Goal: Book appointment/travel/reservation

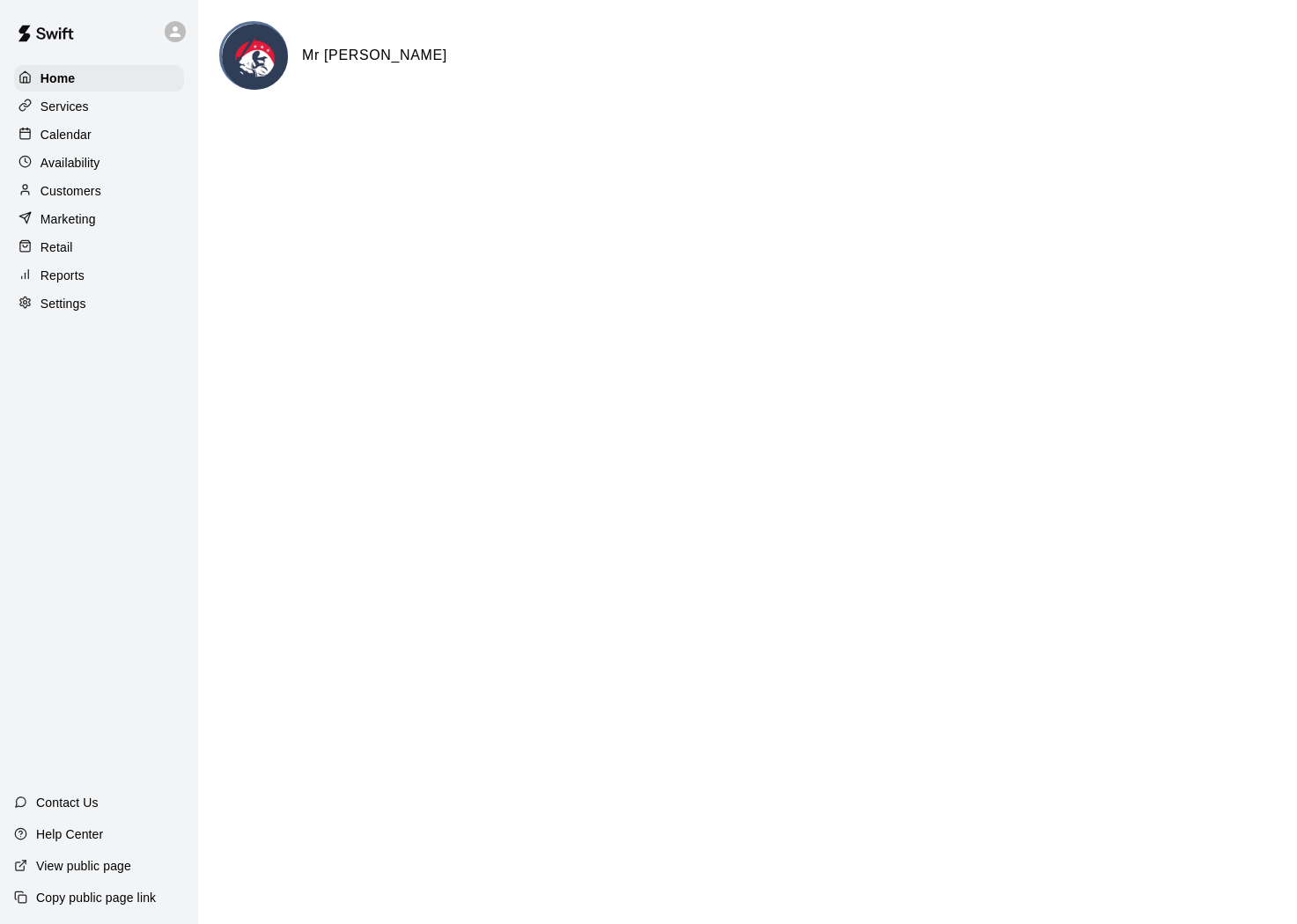
click at [70, 191] on p "Customers" at bounding box center [71, 191] width 61 height 17
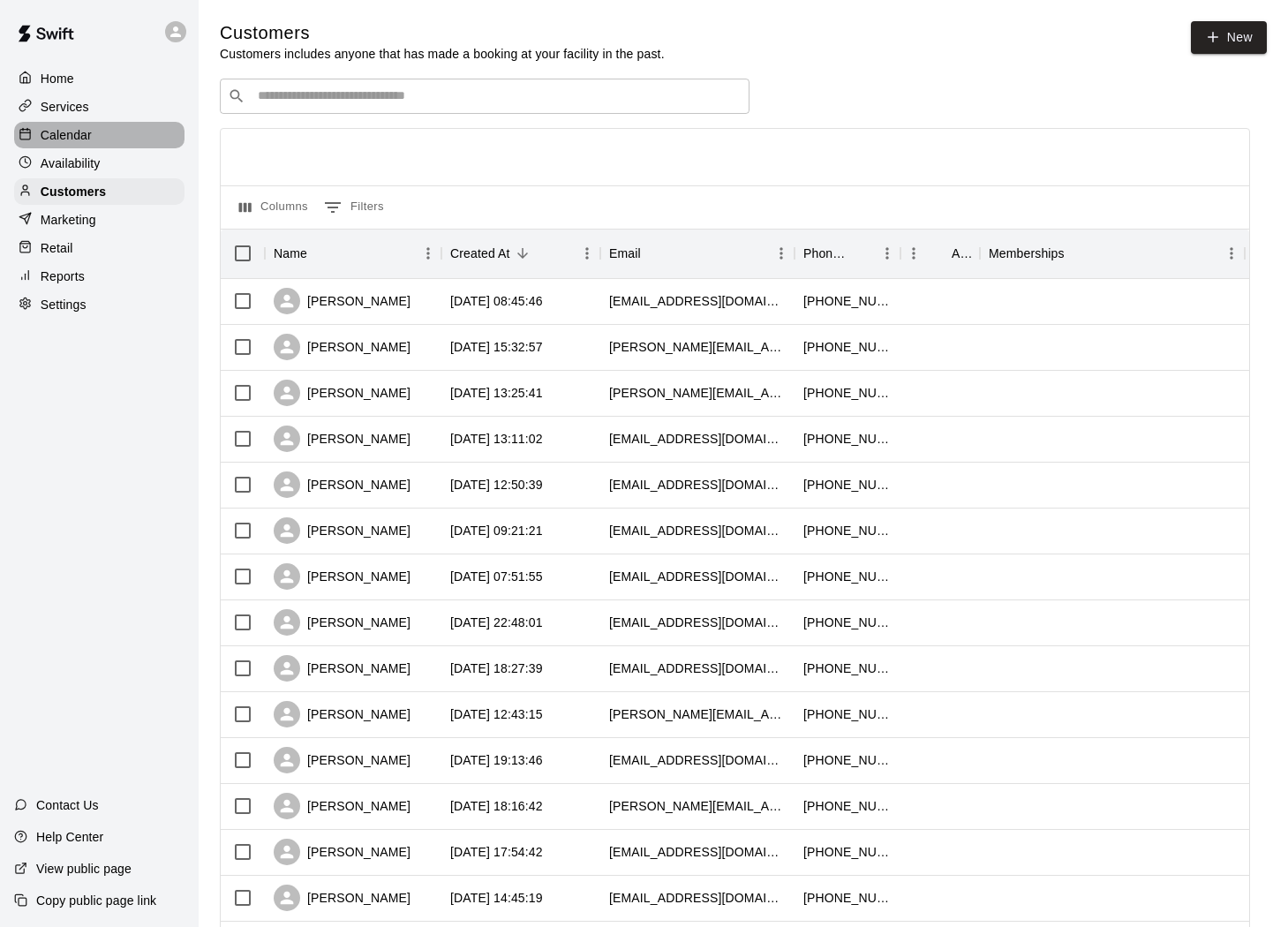
click at [79, 139] on p "Calendar" at bounding box center [65, 135] width 51 height 17
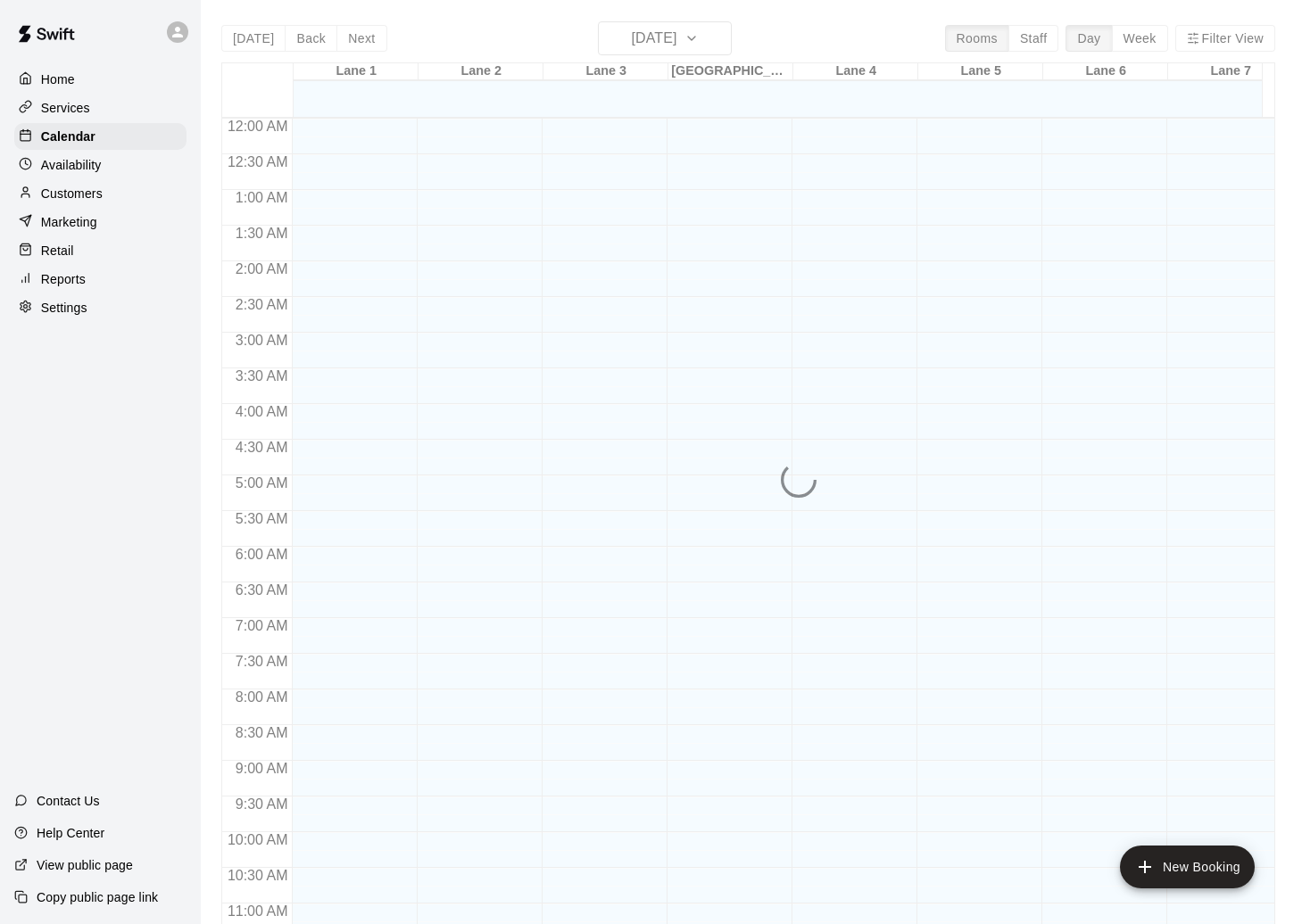
scroll to position [821, 0]
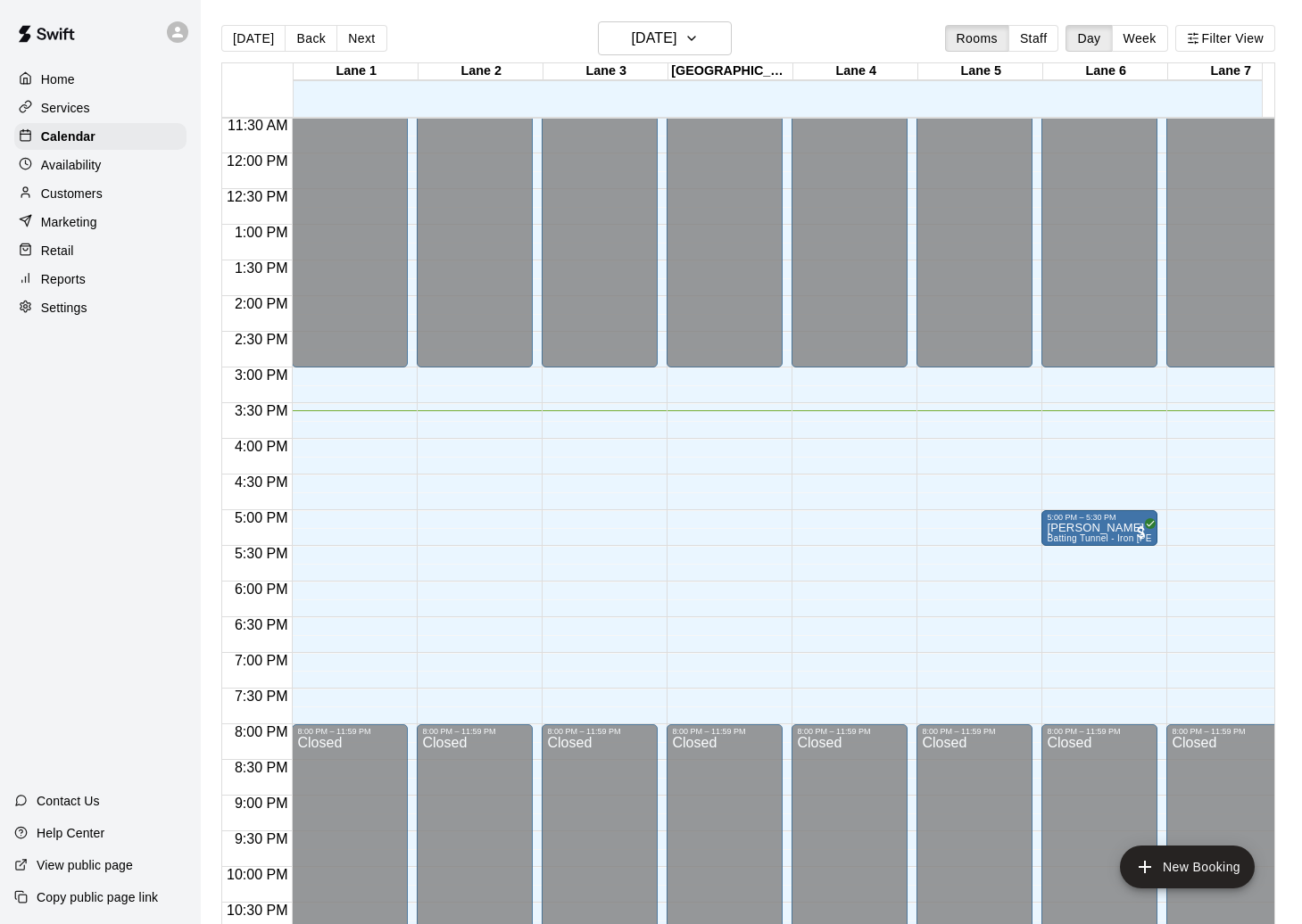
click at [973, 447] on div "12:00 AM – 3:00 PM Closed 8:00 PM – 11:59 PM Closed" at bounding box center [975, 153] width 116 height 1713
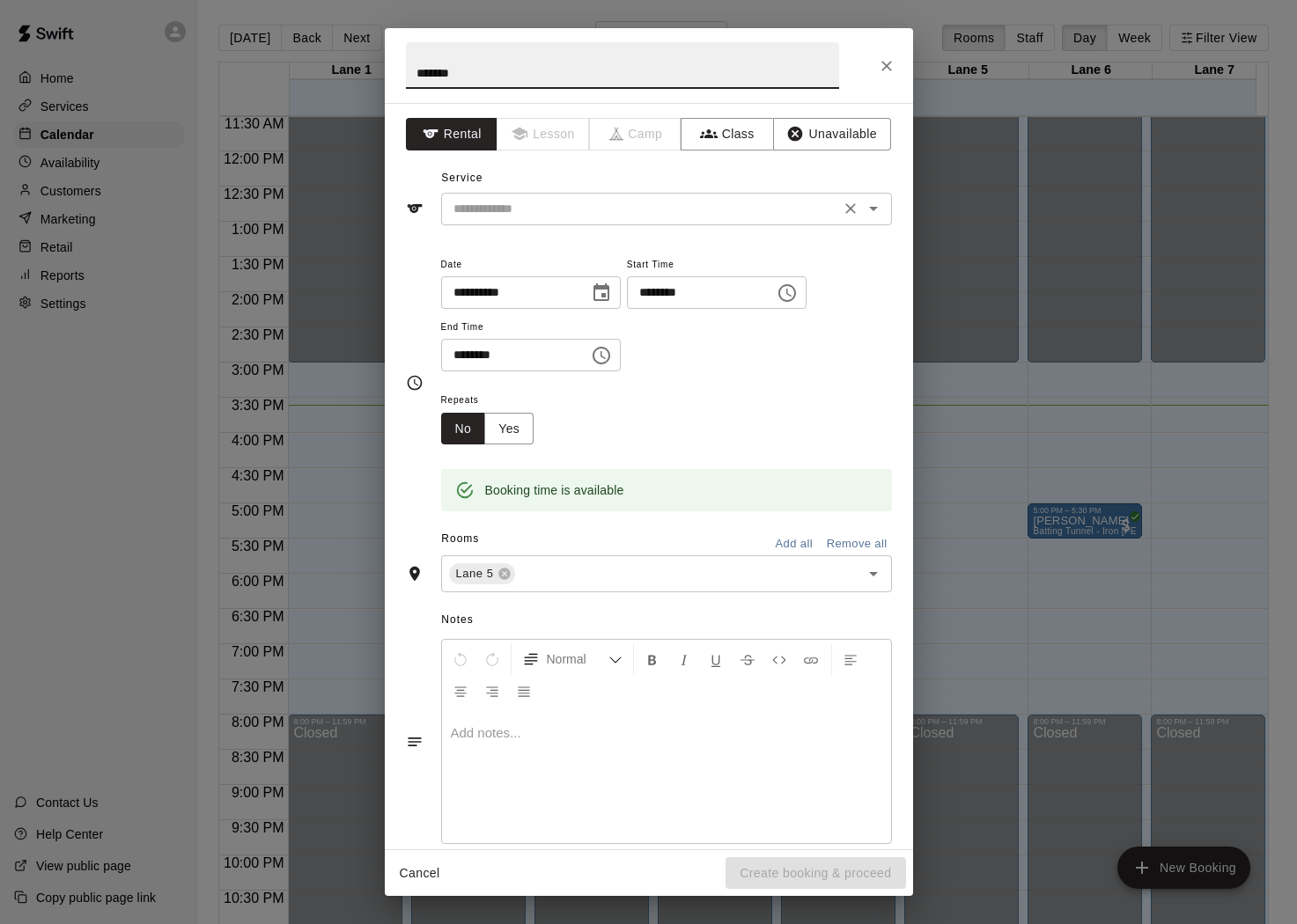
type input "*******"
click at [766, 198] on input "text" at bounding box center [640, 208] width 388 height 22
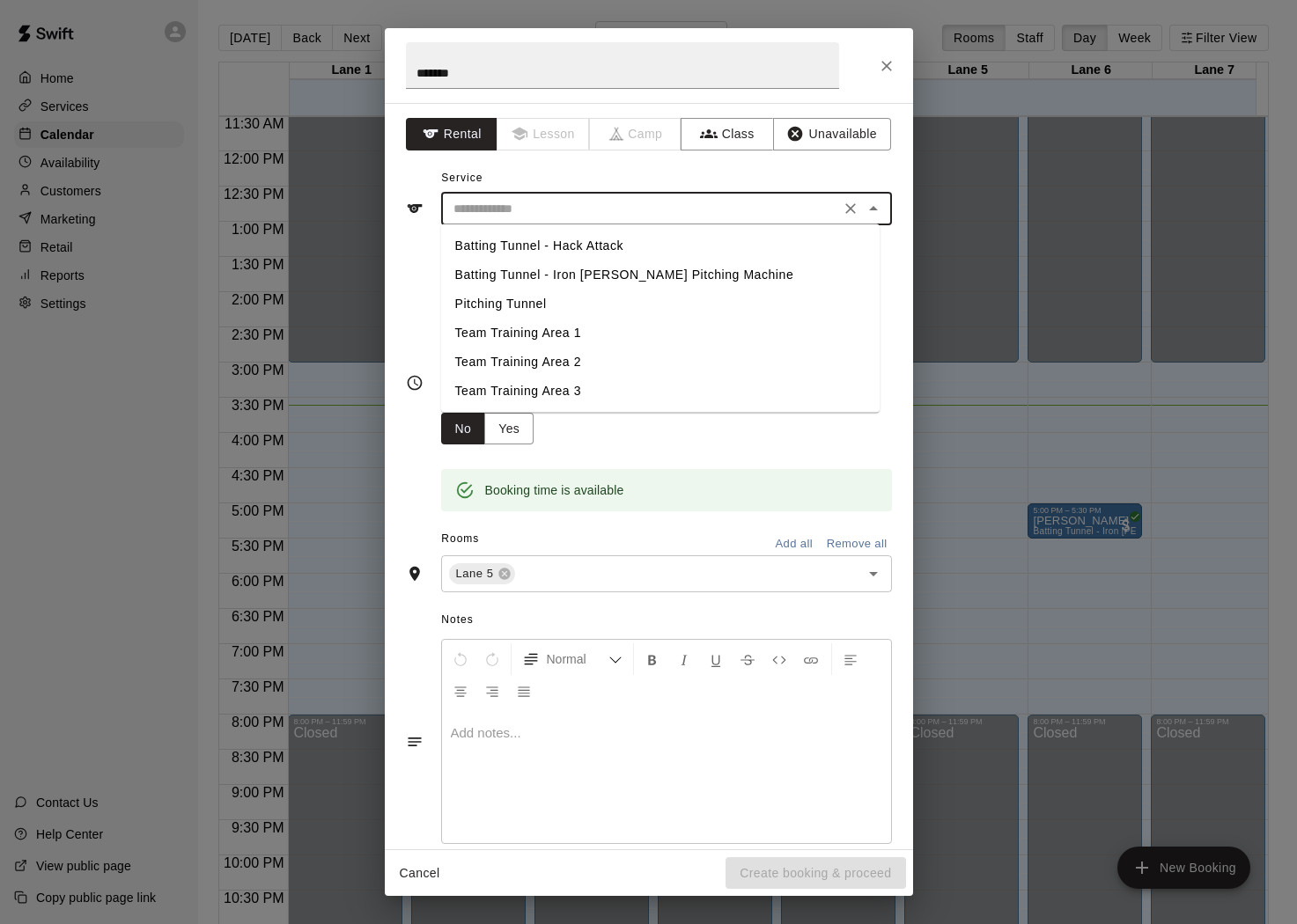
click at [593, 269] on li "Batting Tunnel - Iron [PERSON_NAME] Pitching Machine" at bounding box center [660, 275] width 439 height 29
type input "**********"
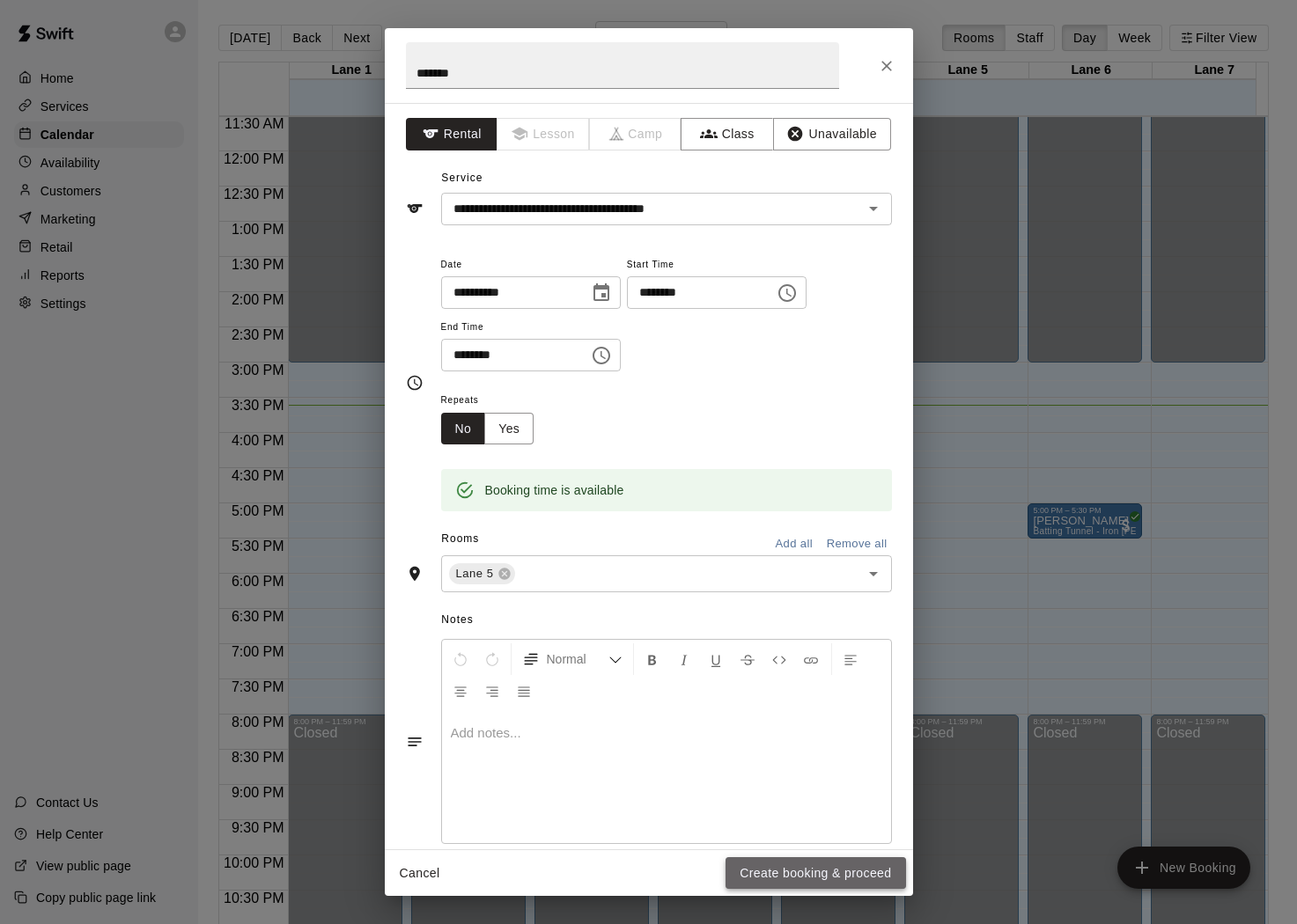
click at [788, 882] on button "Create booking & proceed" at bounding box center [815, 873] width 180 height 32
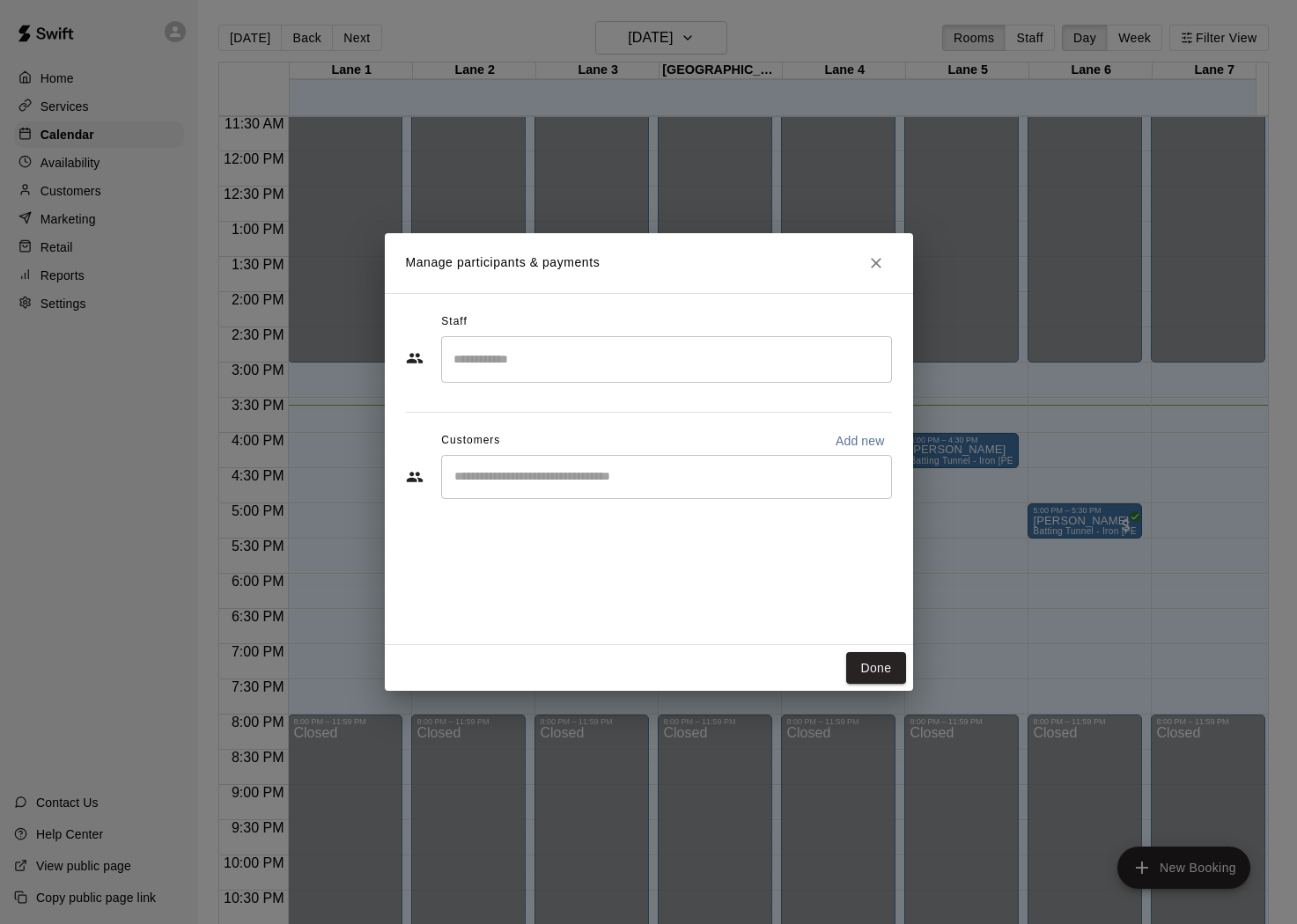
click at [593, 484] on input "Start typing to search customers..." at bounding box center [666, 477] width 435 height 17
click at [561, 486] on div "​" at bounding box center [667, 477] width 451 height 44
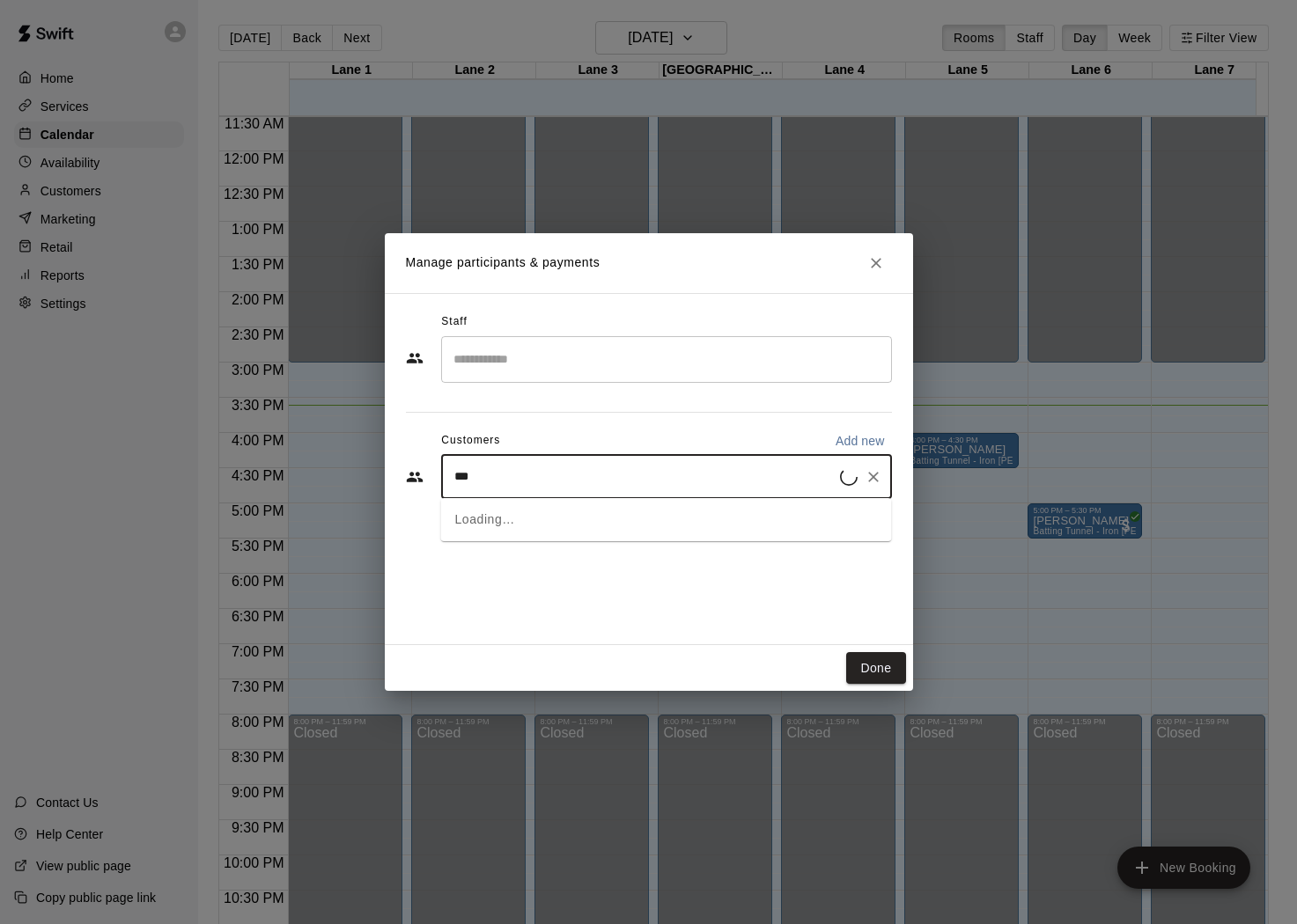
type input "****"
click at [550, 524] on p "[PERSON_NAME]" at bounding box center [544, 517] width 107 height 18
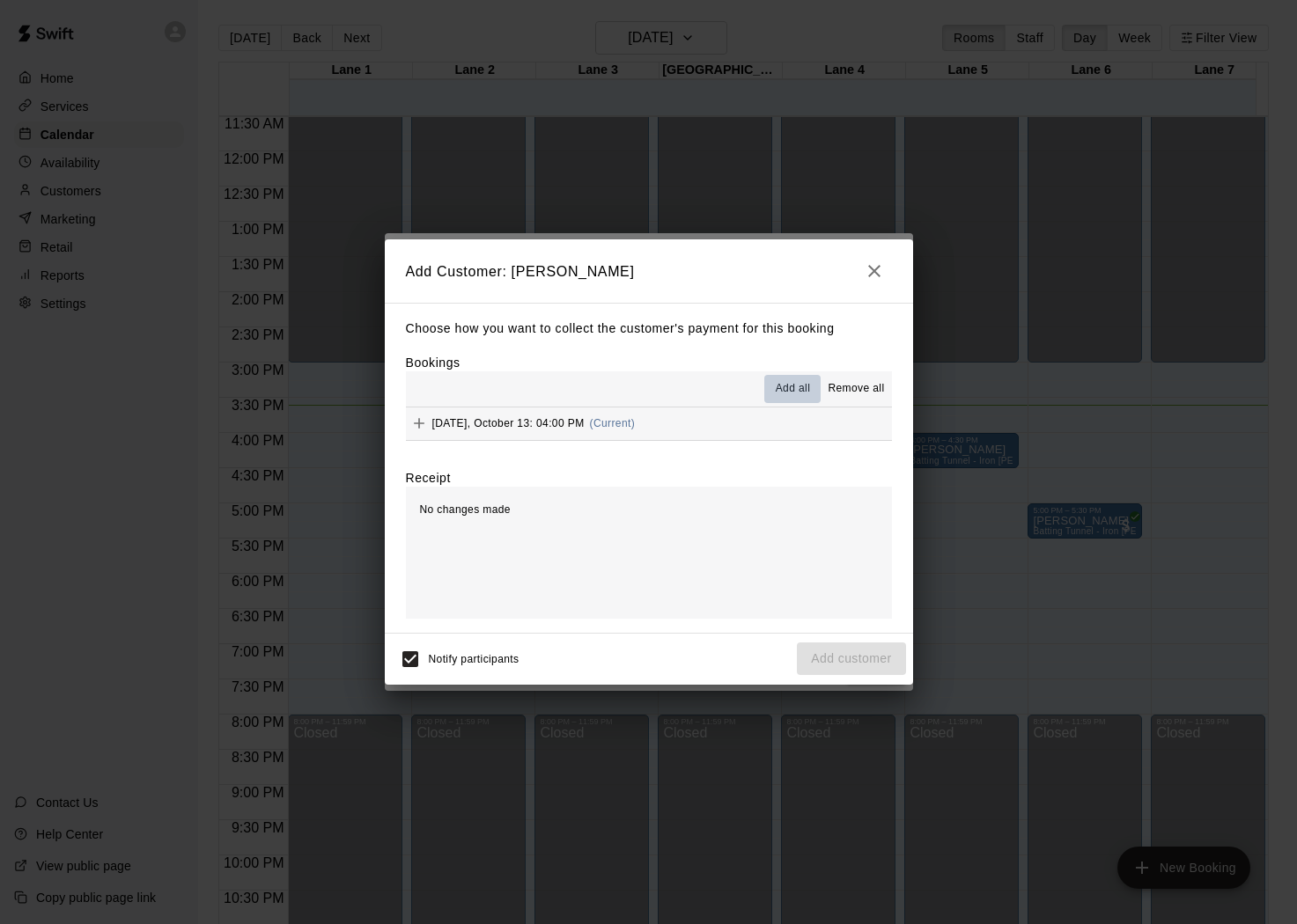
click at [792, 389] on span "Add all" at bounding box center [793, 389] width 35 height 17
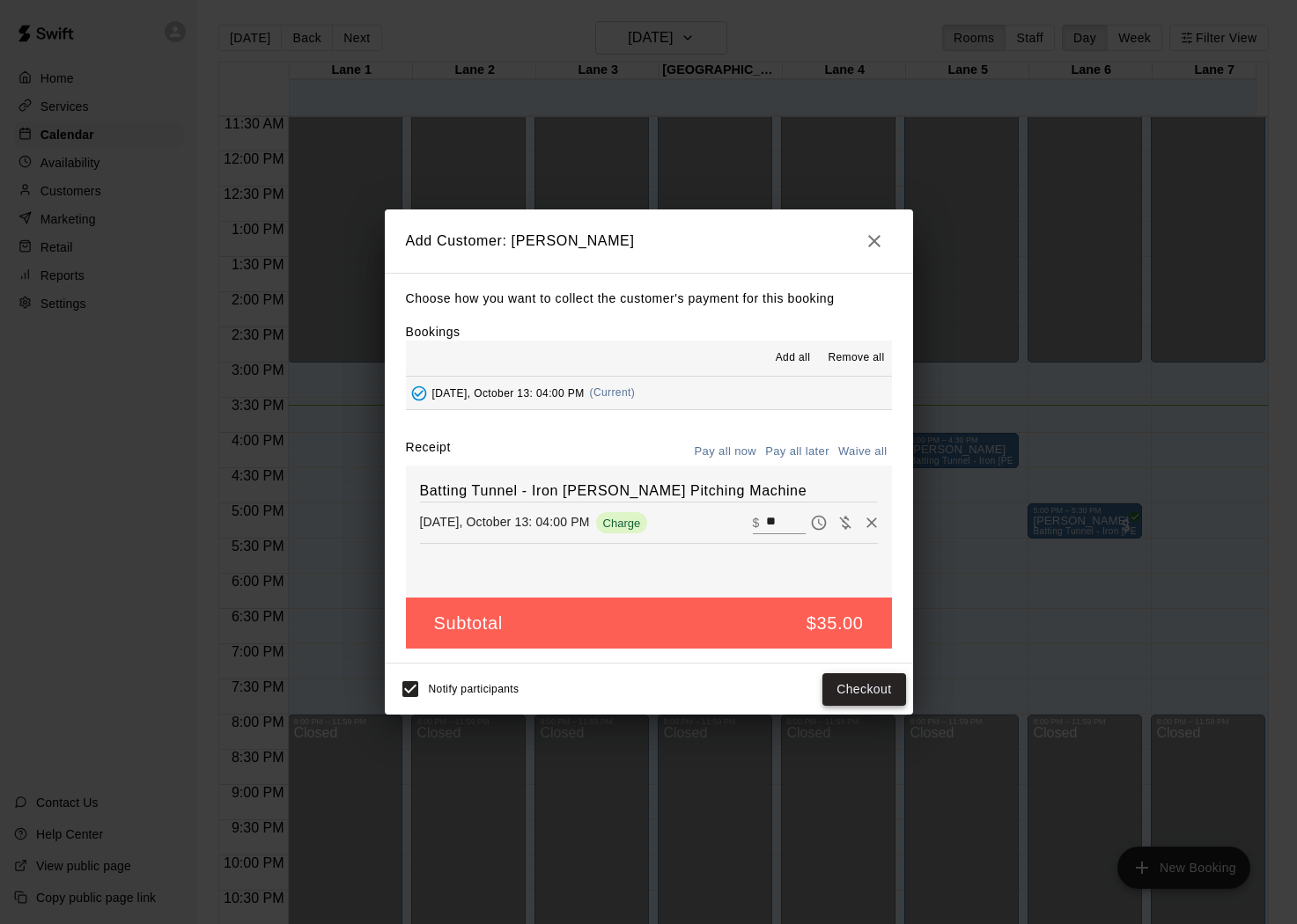
click at [853, 686] on button "Checkout" at bounding box center [863, 690] width 83 height 32
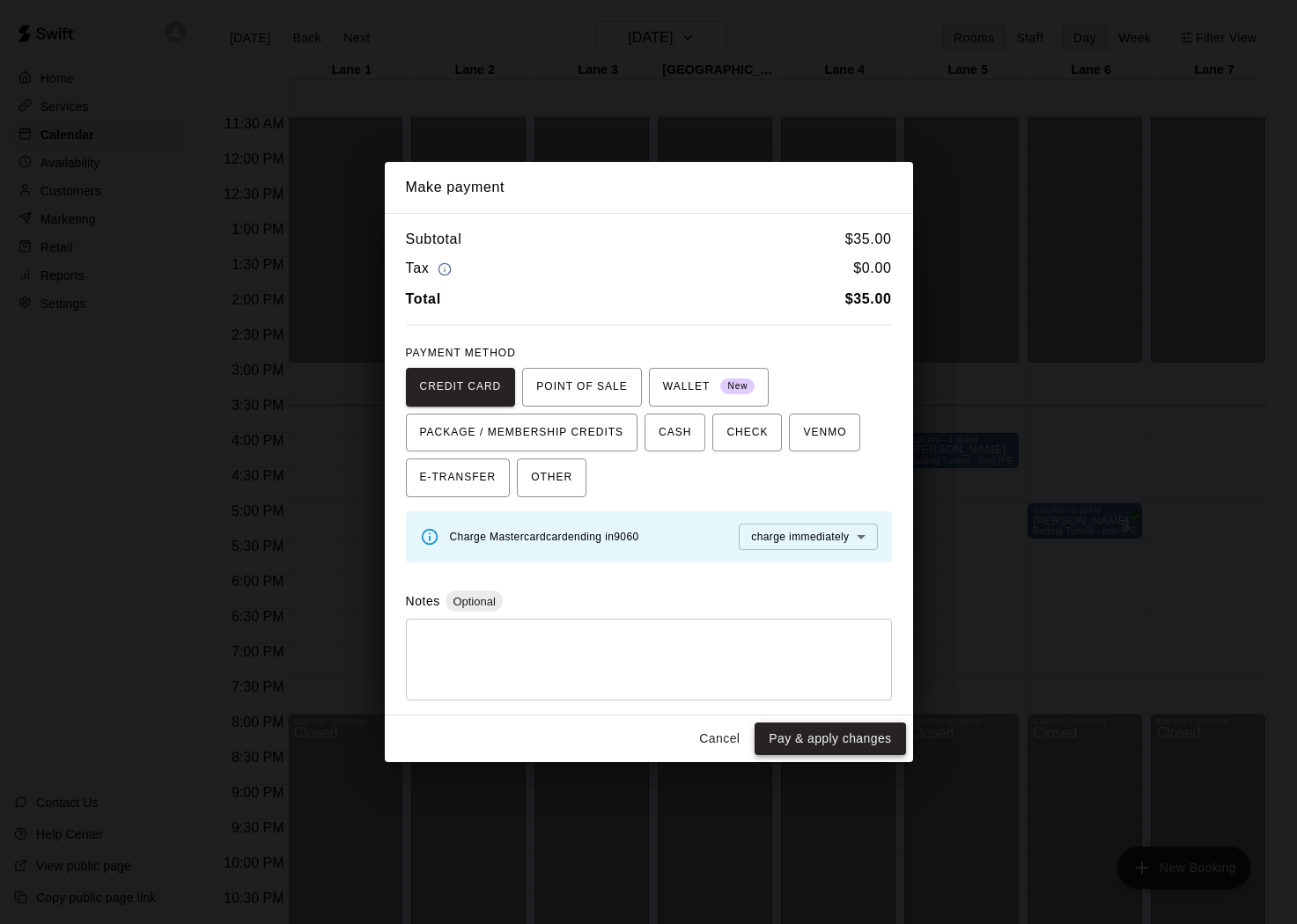
click at [841, 743] on button "Pay & apply changes" at bounding box center [831, 739] width 151 height 32
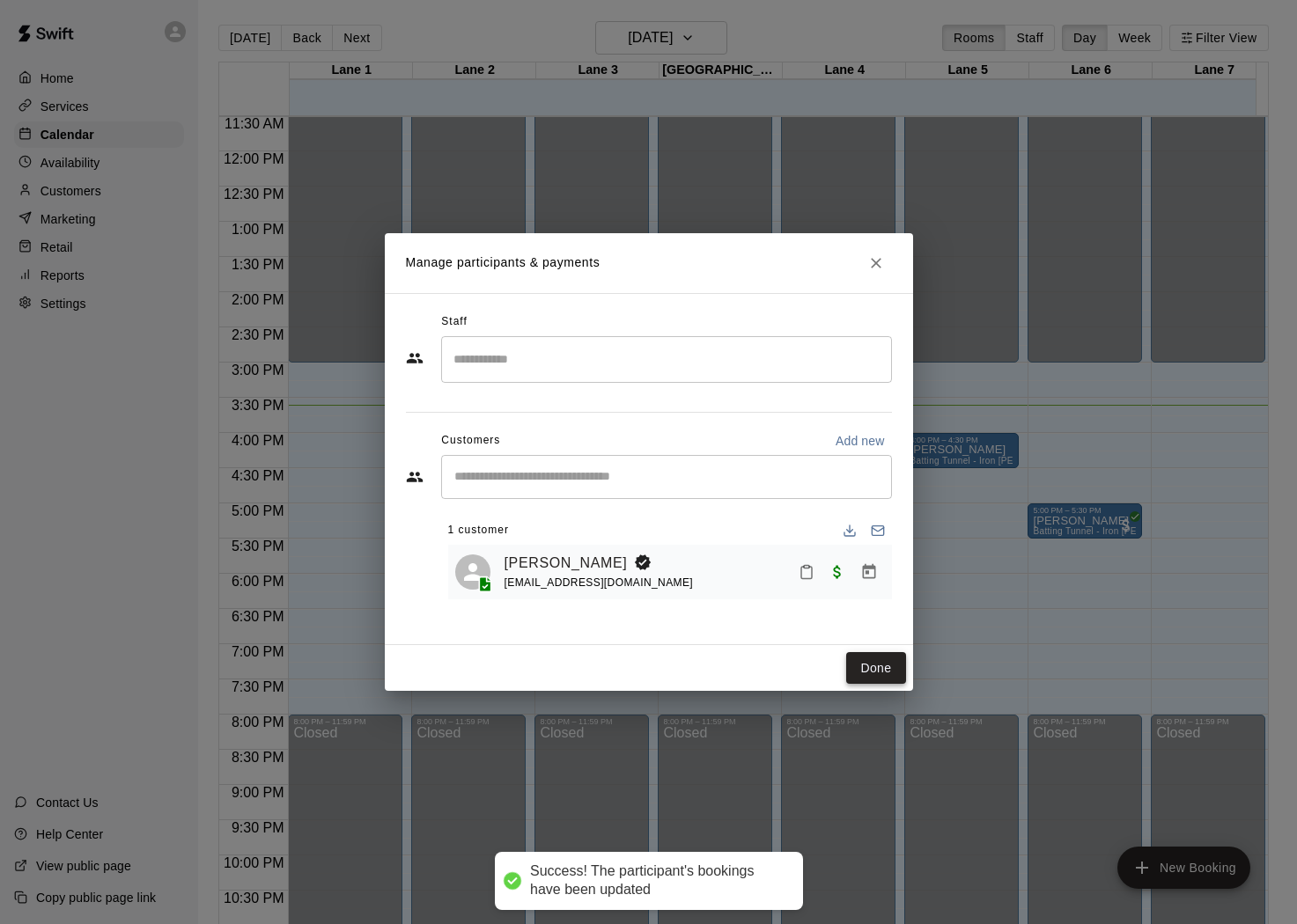
click at [864, 666] on button "Done" at bounding box center [875, 669] width 59 height 32
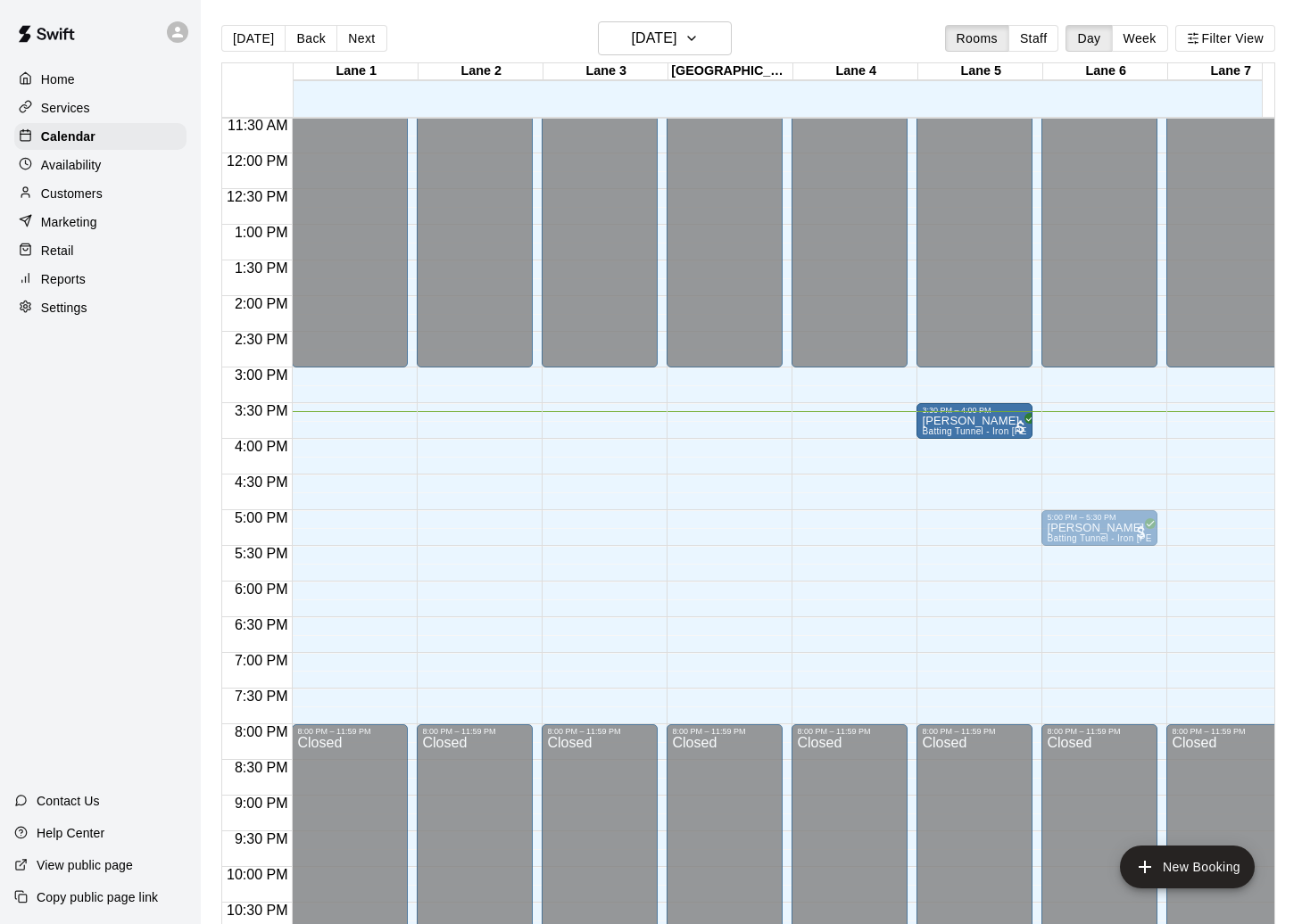
drag, startPoint x: 958, startPoint y: 459, endPoint x: 956, endPoint y: 440, distance: 19.1
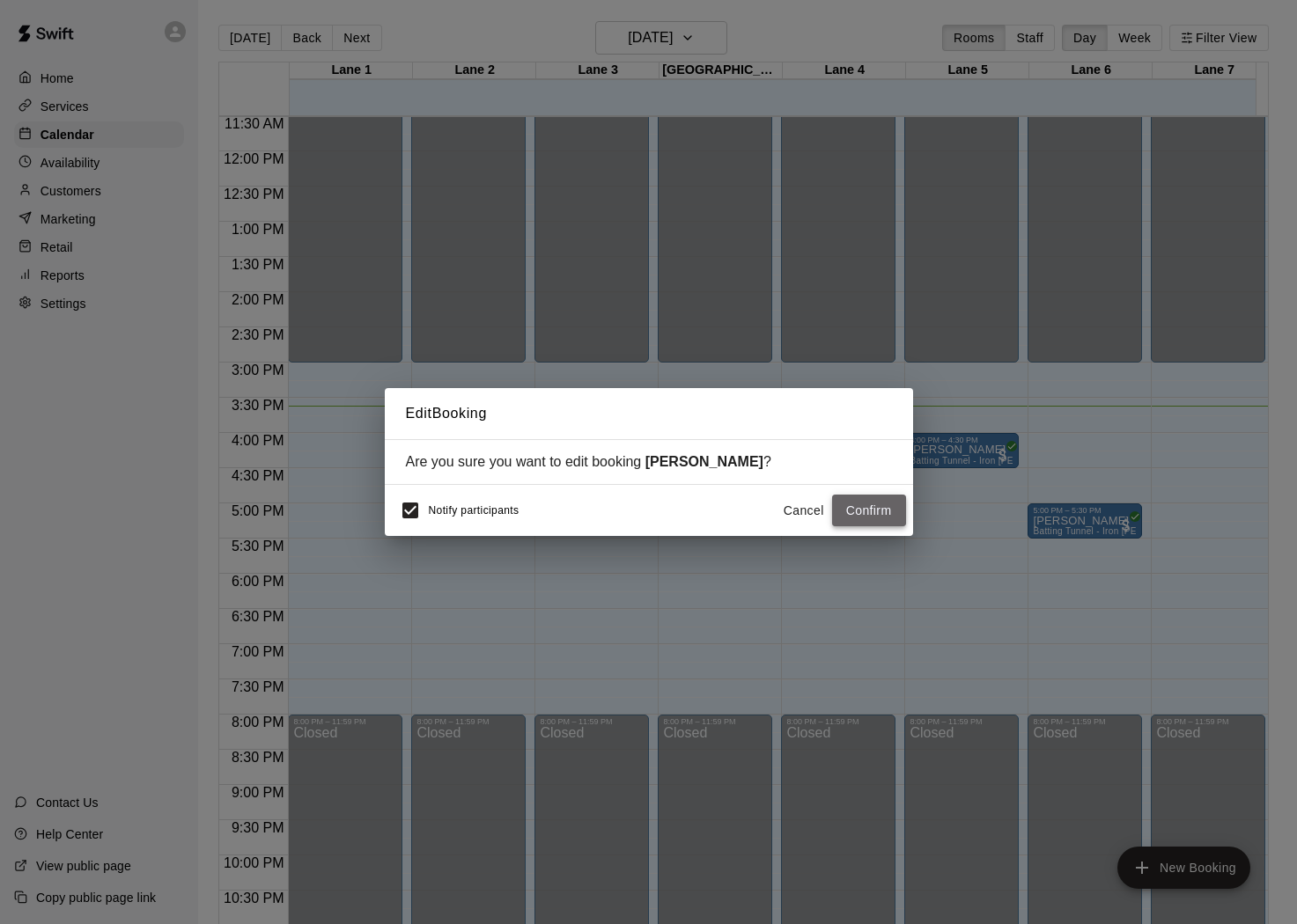
click at [864, 510] on button "Confirm" at bounding box center [869, 511] width 74 height 32
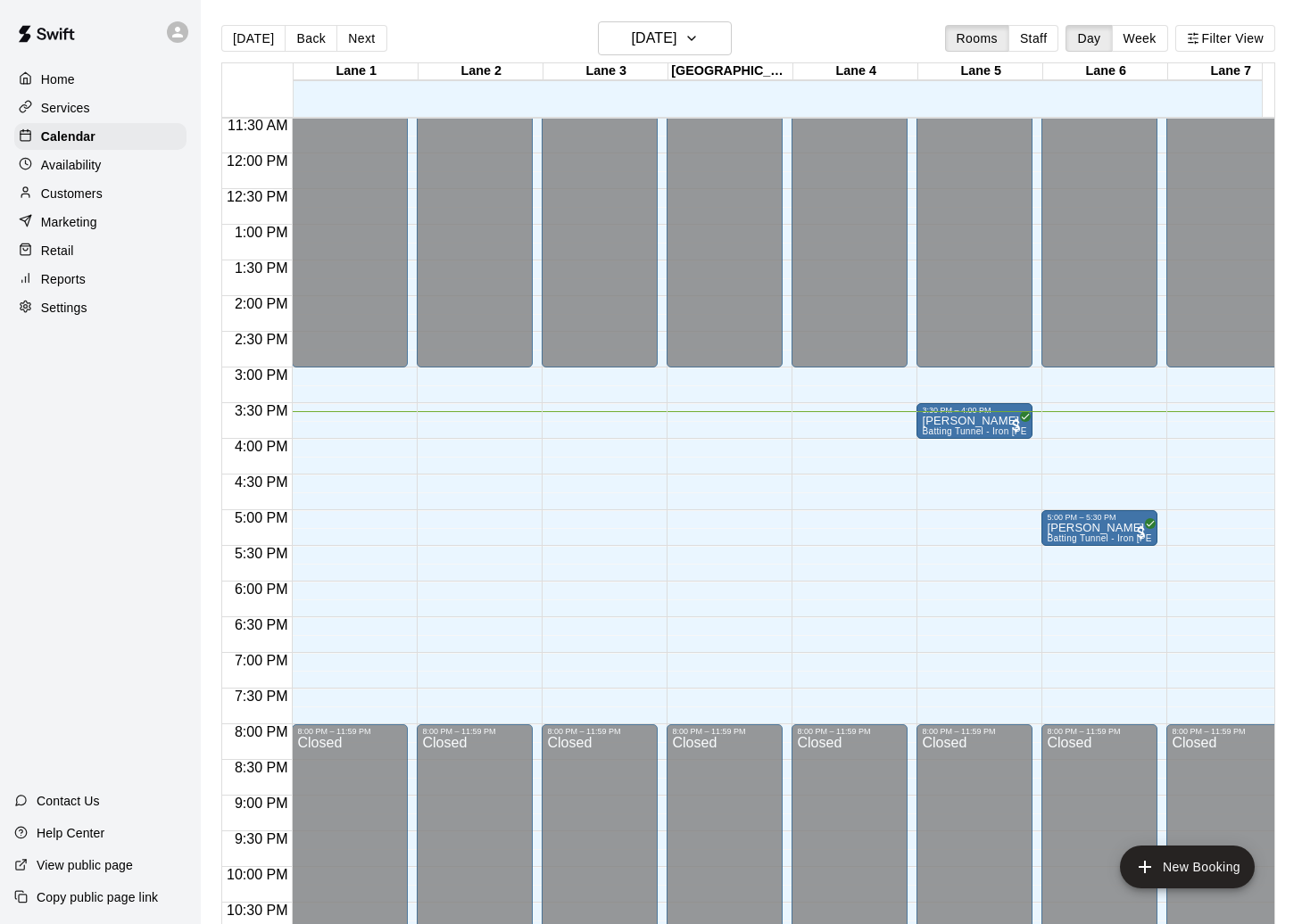
click at [129, 508] on div "Home Services Calendar Availability Customers Marketing Retail Reports Settings…" at bounding box center [100, 462] width 201 height 924
